Goal: Transaction & Acquisition: Obtain resource

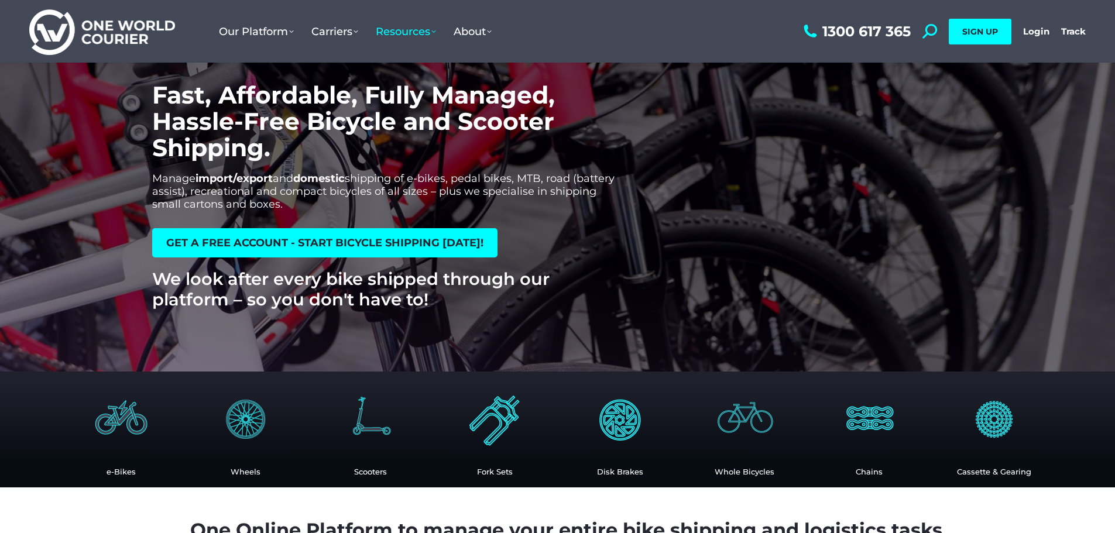
scroll to position [59, 0]
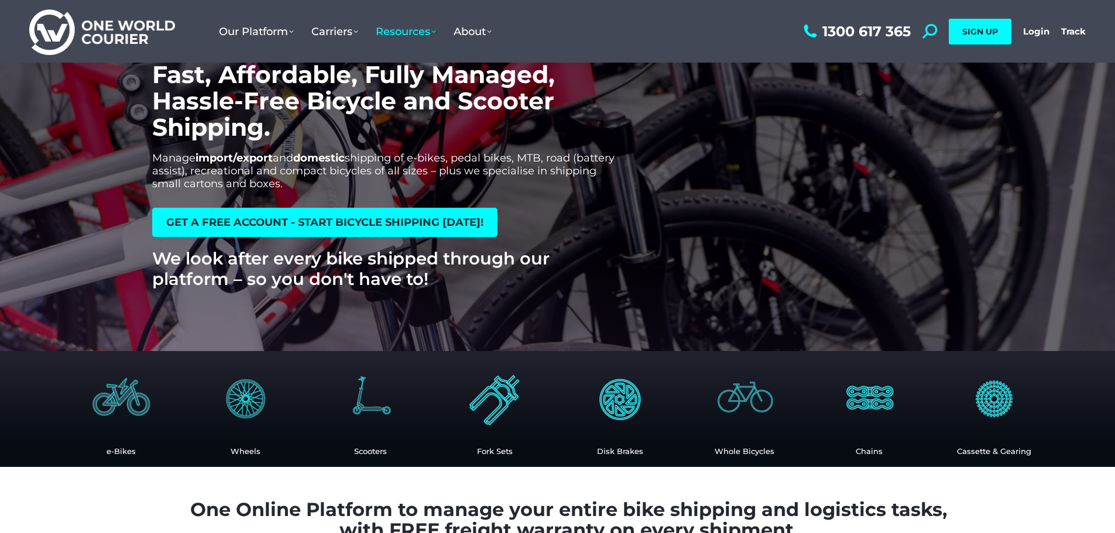
click at [121, 401] on img at bounding box center [121, 398] width 77 height 77
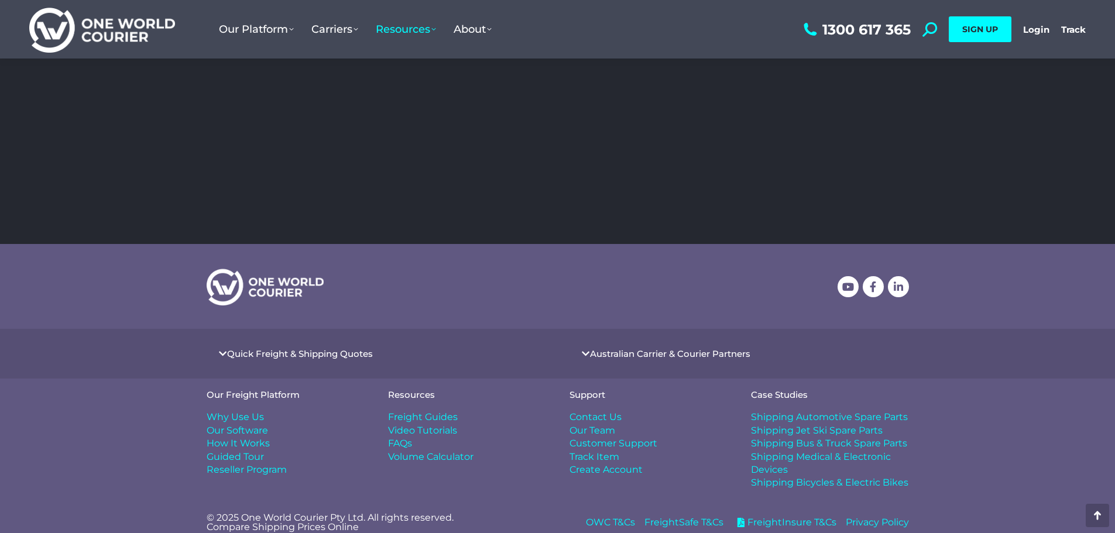
scroll to position [2055, 0]
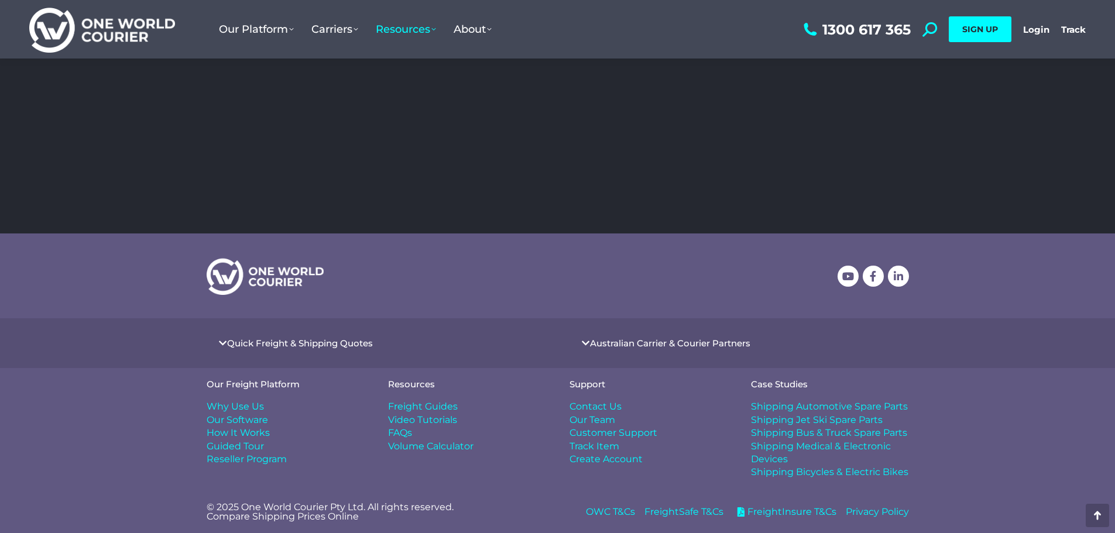
click at [229, 341] on link "Quick Freight & Shipping Quotes" at bounding box center [300, 343] width 146 height 9
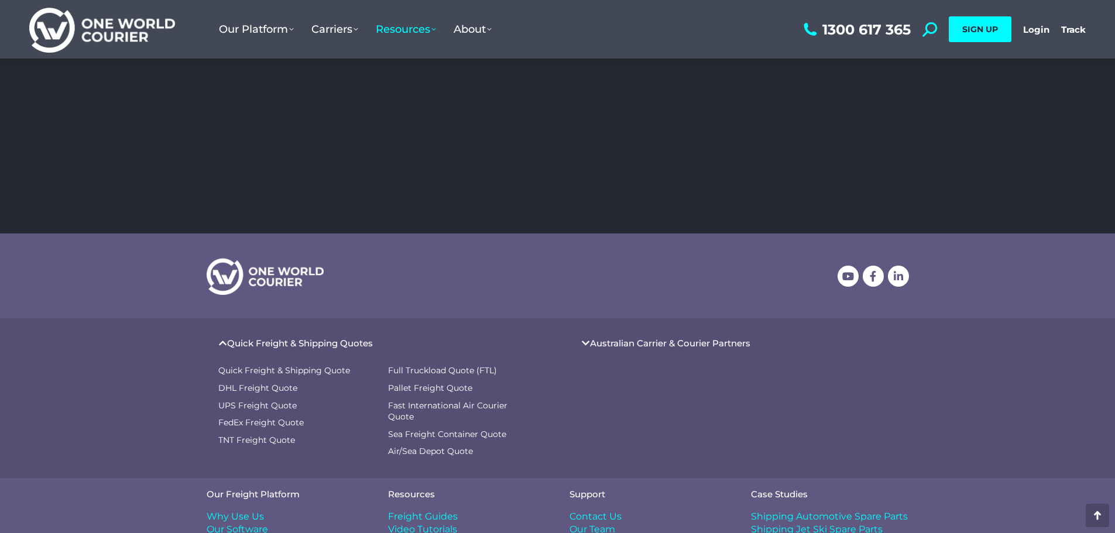
scroll to position [2113, 0]
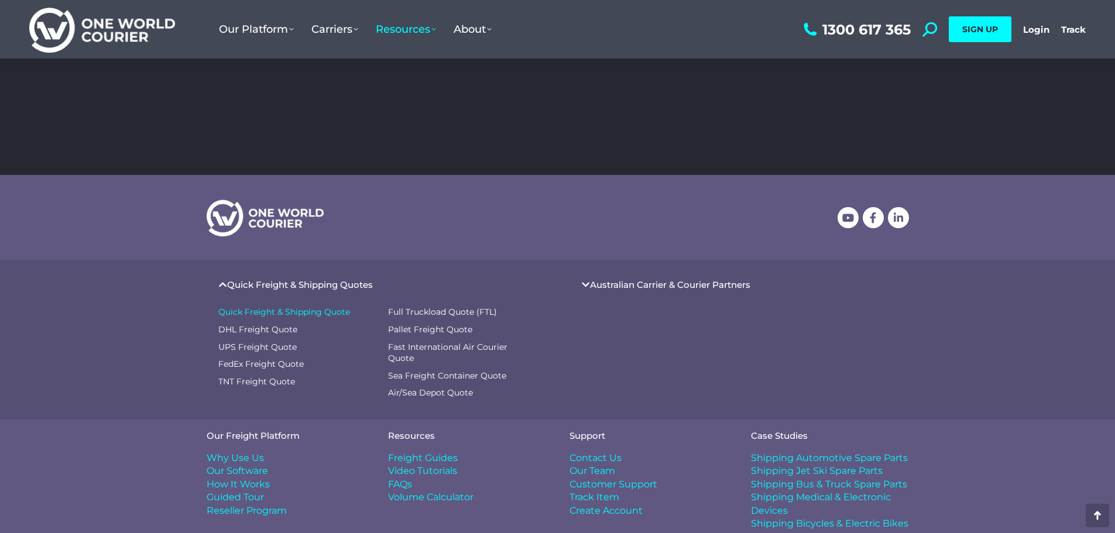
click at [252, 311] on span "Quick Freight & Shipping Quote" at bounding box center [284, 313] width 132 height 12
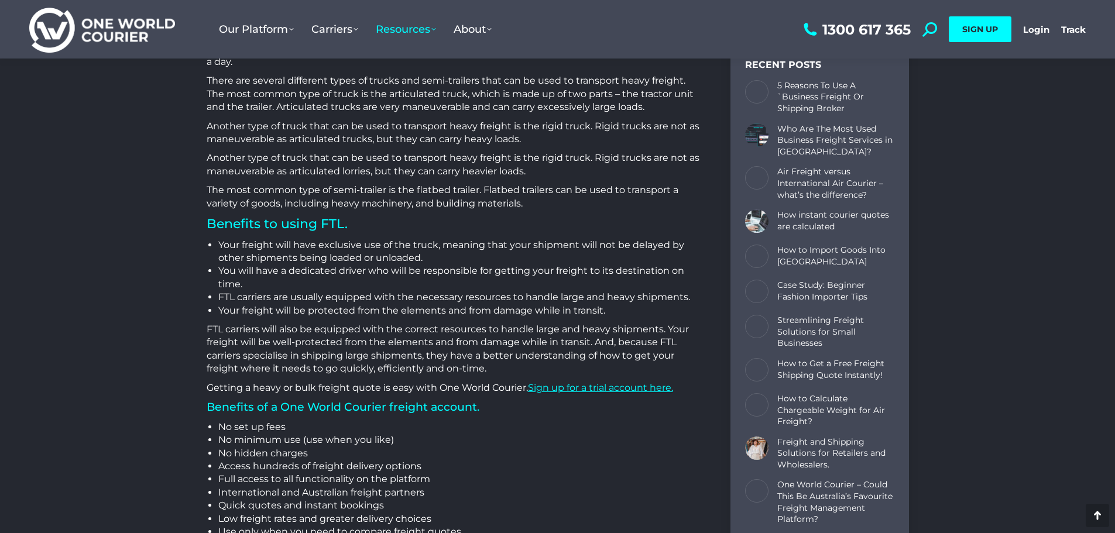
scroll to position [1846, 0]
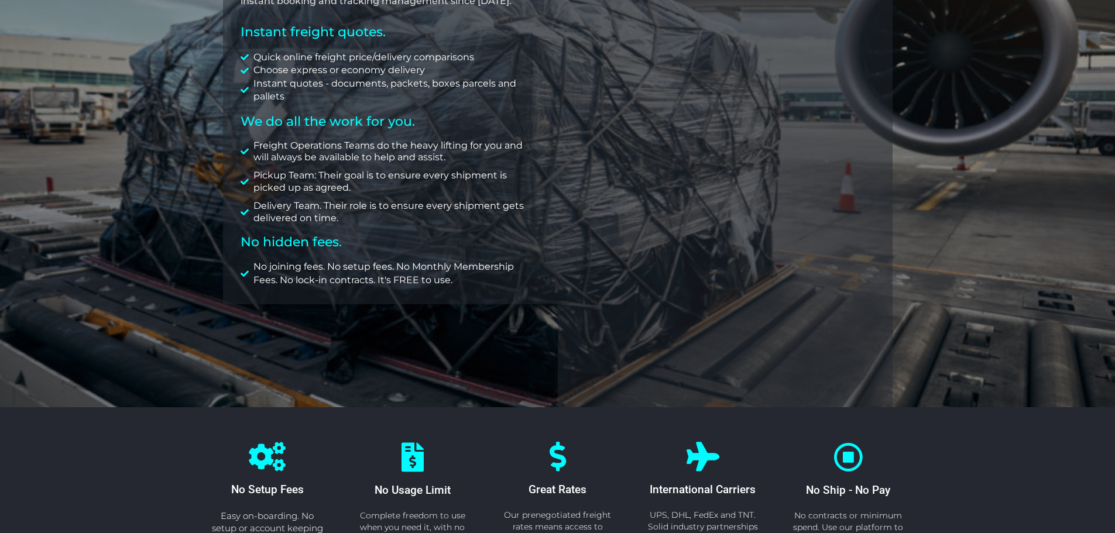
scroll to position [234, 0]
